Goal: Task Accomplishment & Management: Manage account settings

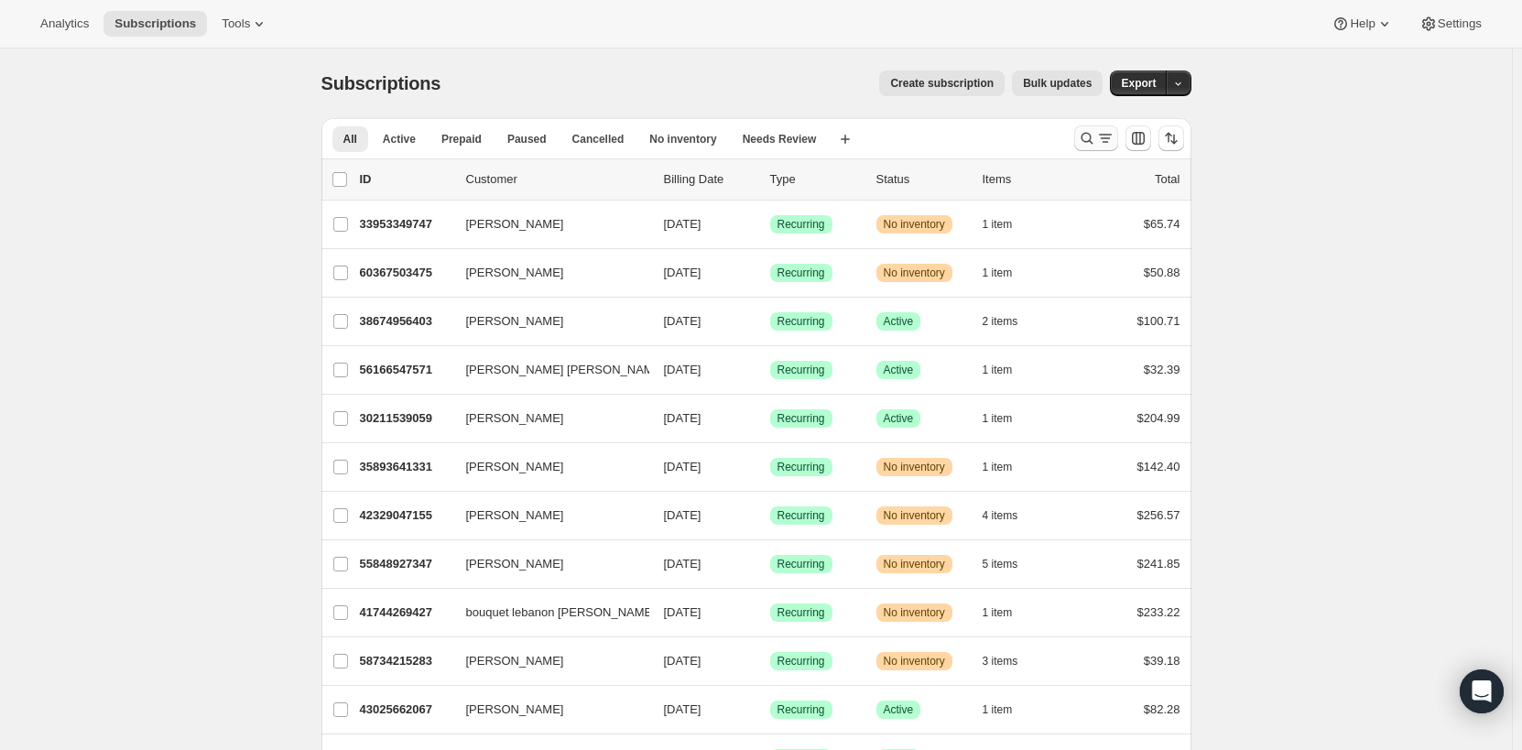
click at [1110, 133] on icon "Search and filter results" at bounding box center [1105, 138] width 18 height 18
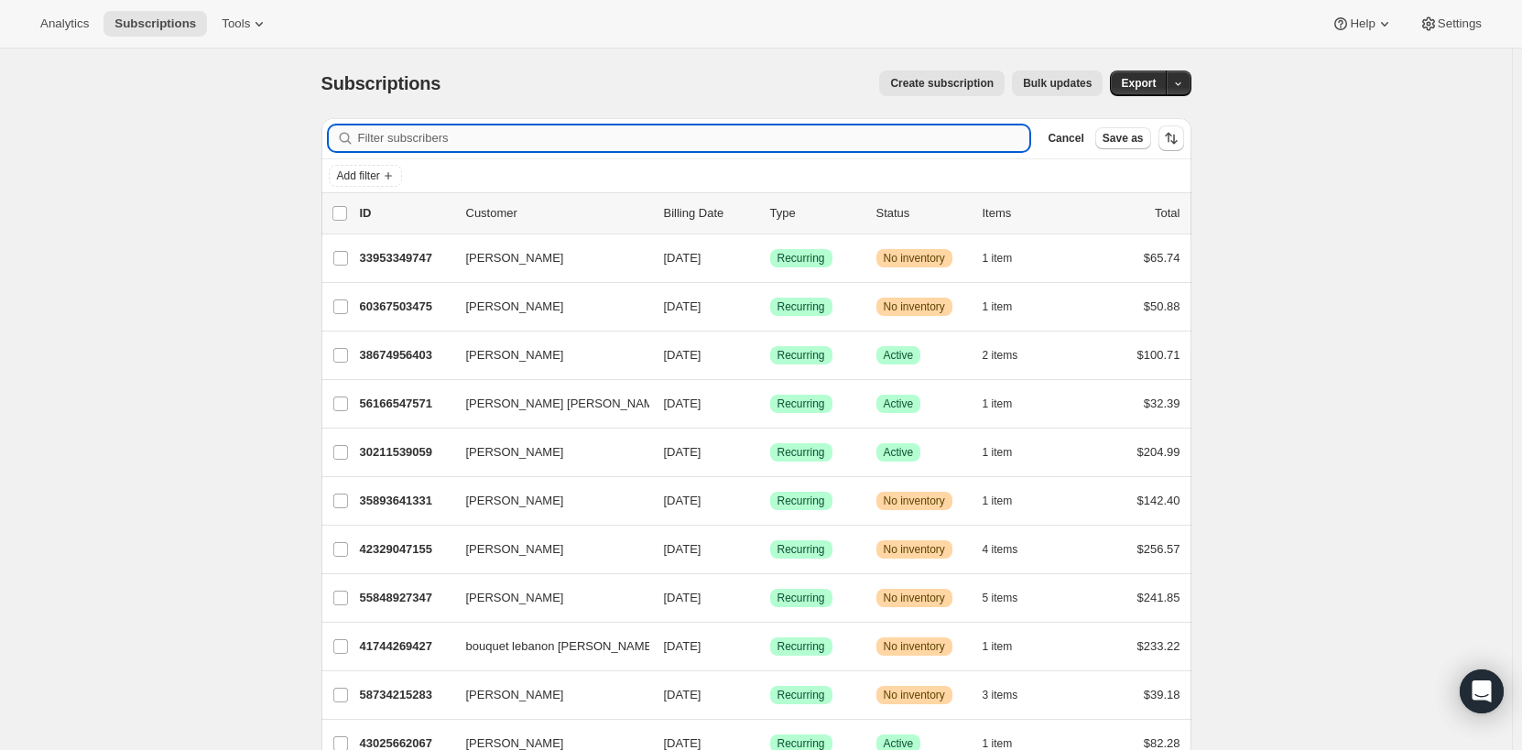
paste input "[EMAIL_ADDRESS][DOMAIN_NAME]"
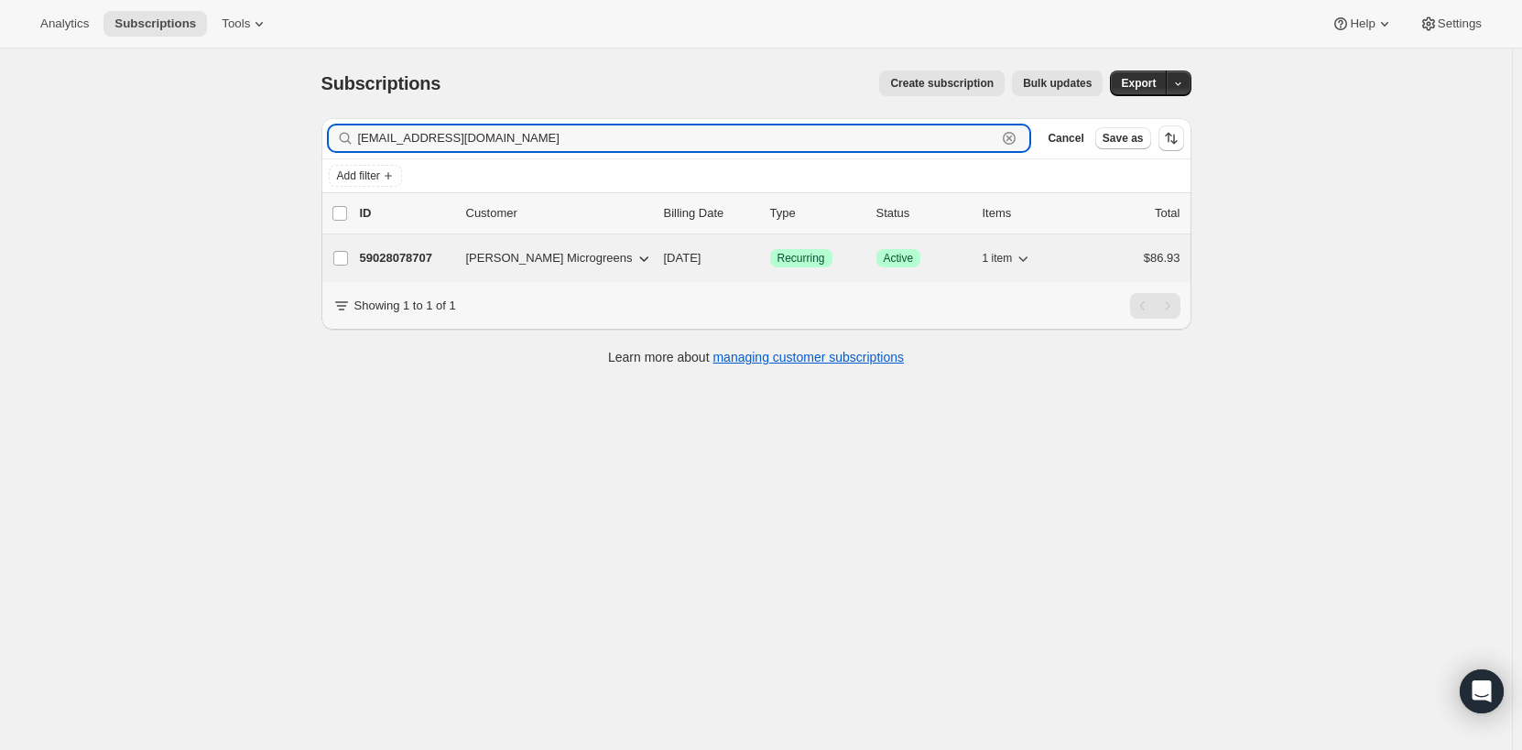
type input "[EMAIL_ADDRESS][DOMAIN_NAME]"
click at [526, 263] on span "[PERSON_NAME] Microgreens" at bounding box center [549, 258] width 167 height 18
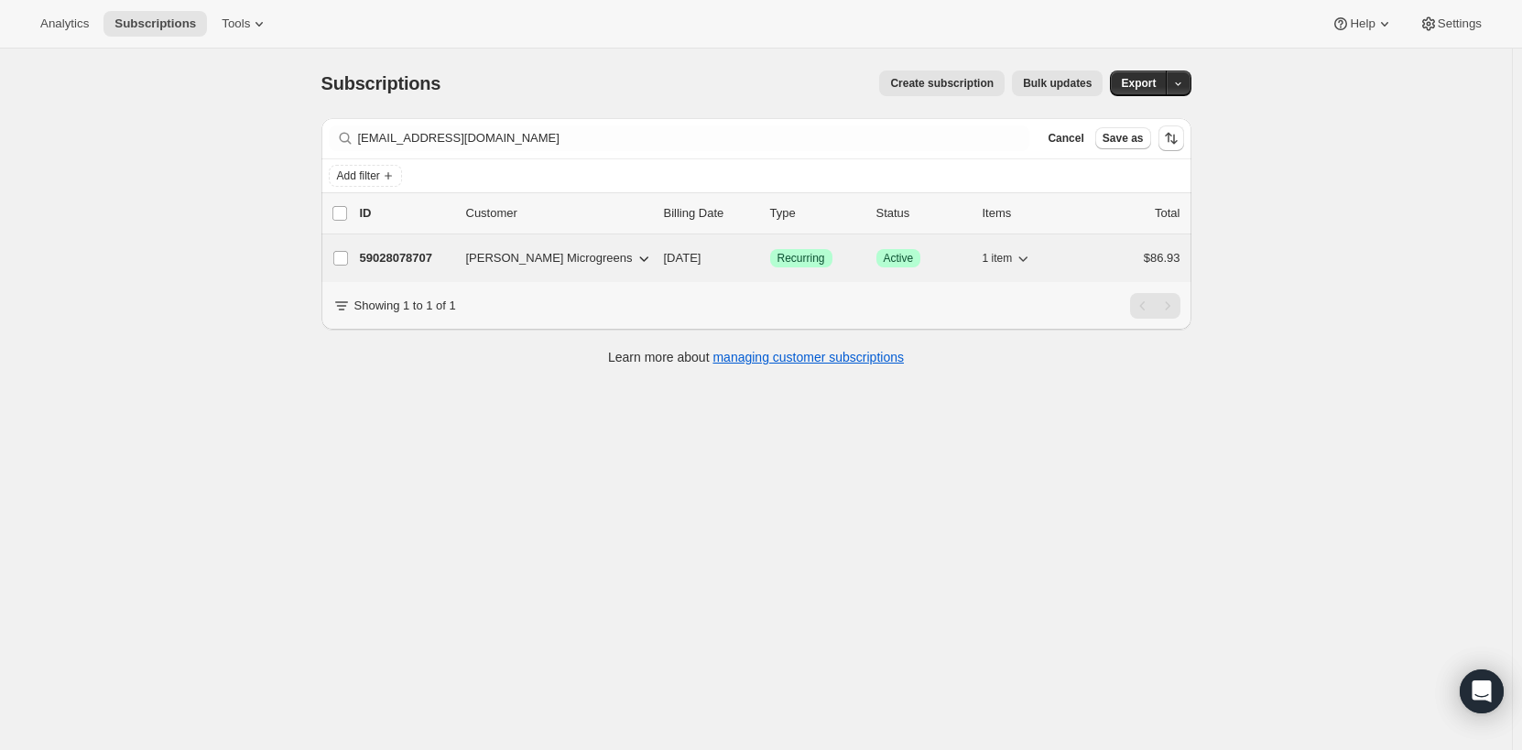
click at [511, 266] on span "[PERSON_NAME] Microgreens" at bounding box center [549, 258] width 167 height 18
click at [480, 253] on span "[PERSON_NAME] Microgreens" at bounding box center [549, 258] width 167 height 18
click at [557, 255] on span "[PERSON_NAME] Microgreens" at bounding box center [549, 258] width 167 height 18
click at [760, 256] on div "59028078707 [PERSON_NAME] Microgreens [DATE] Success Recurring Success Active 1…" at bounding box center [770, 258] width 820 height 26
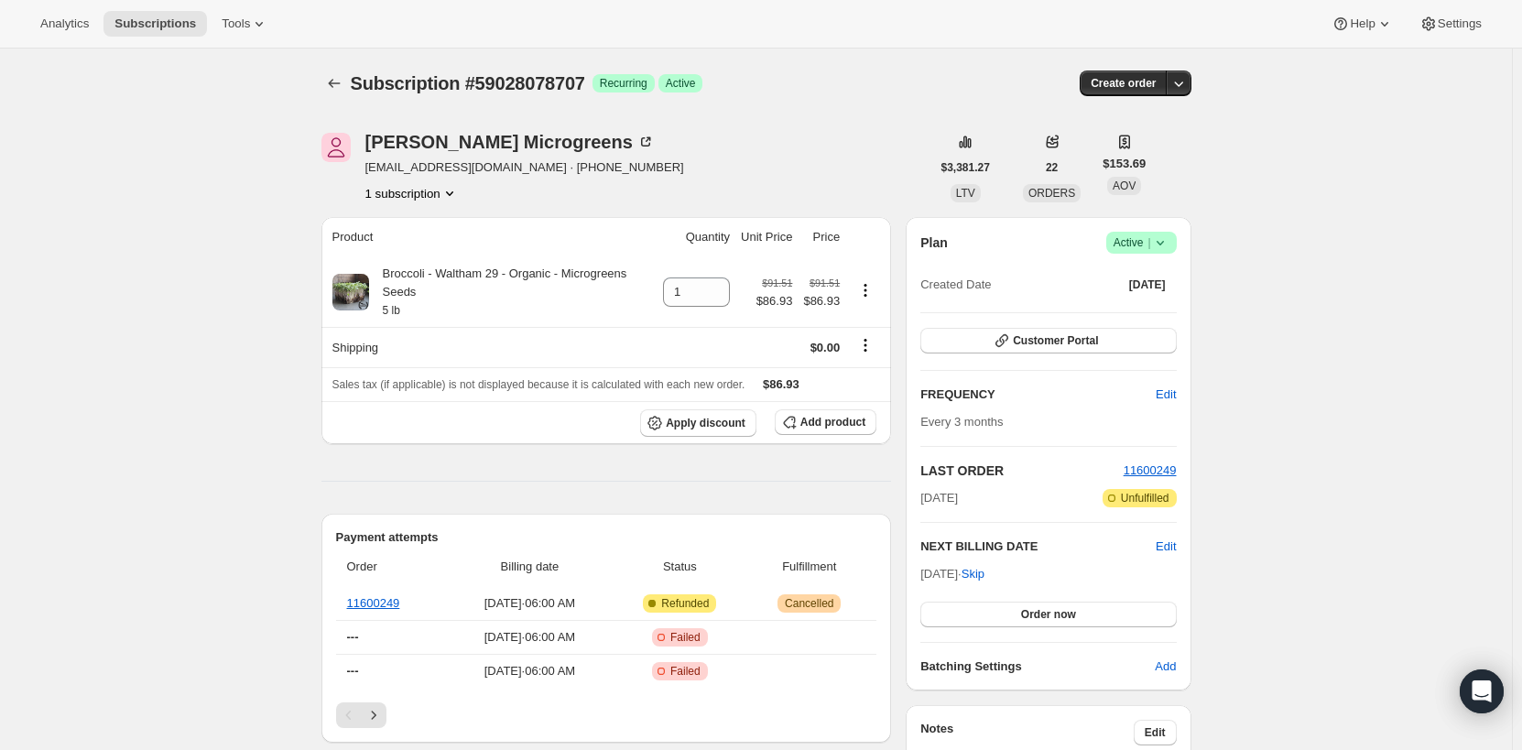
click at [1177, 239] on span "Success Active |" at bounding box center [1141, 243] width 71 height 22
click at [1177, 278] on span "Pause subscription" at bounding box center [1145, 279] width 101 height 14
